Goal: Submit feedback/report problem

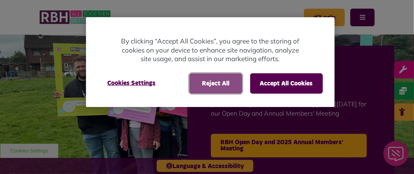
click at [217, 81] on button "Reject All" at bounding box center [215, 83] width 53 height 20
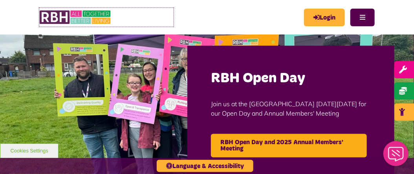
click at [77, 23] on img at bounding box center [75, 17] width 73 height 19
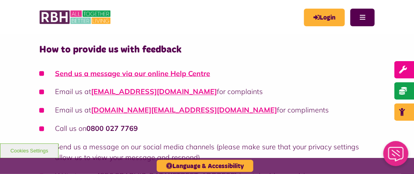
scroll to position [399, 0]
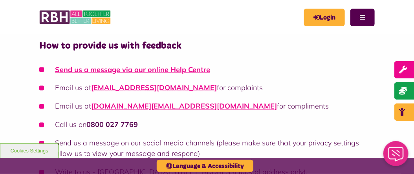
drag, startPoint x: 259, startPoint y: 86, endPoint x: 27, endPoint y: 90, distance: 232.3
click at [27, 90] on div "Getting your feedback to the right place If you let us know about something whi…" at bounding box center [207, 146] width 414 height 759
